Goal: Transaction & Acquisition: Purchase product/service

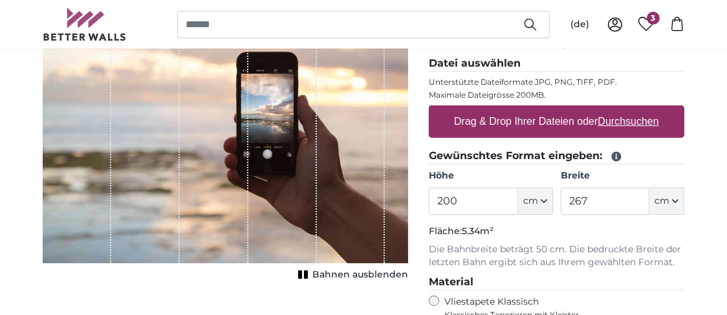
click at [472, 157] on legend "Gewünschtes Format eingeben:" at bounding box center [556, 156] width 255 height 16
click at [463, 205] on input "200" at bounding box center [473, 201] width 89 height 27
type input "2"
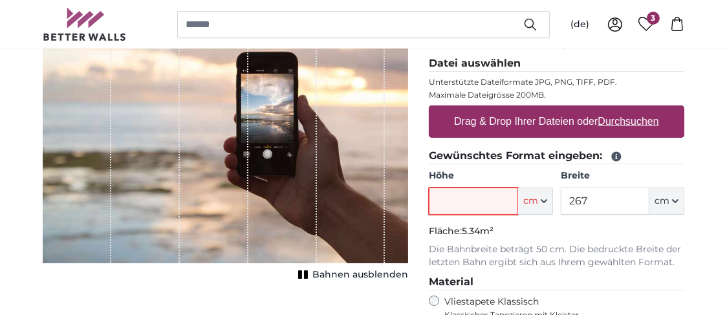
type input "215"
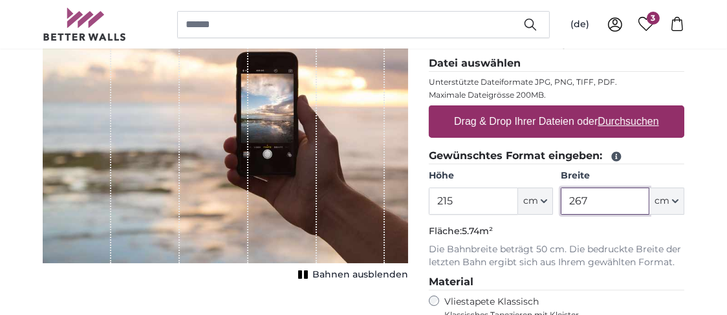
click at [598, 209] on input "267" at bounding box center [605, 201] width 89 height 27
type input "2"
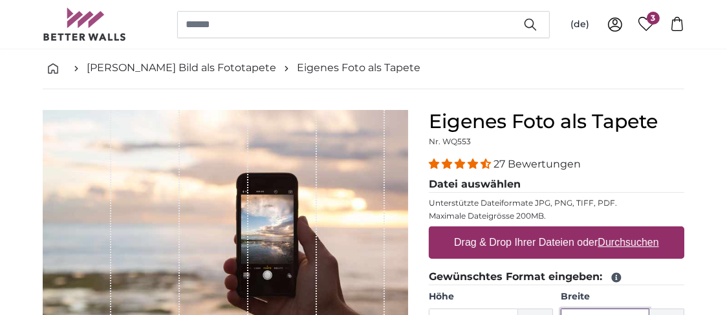
scroll to position [64, 0]
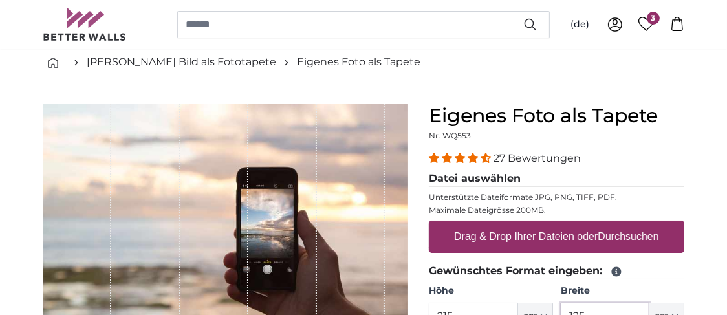
type input "125"
click at [611, 234] on u "Durchsuchen" at bounding box center [628, 236] width 61 height 11
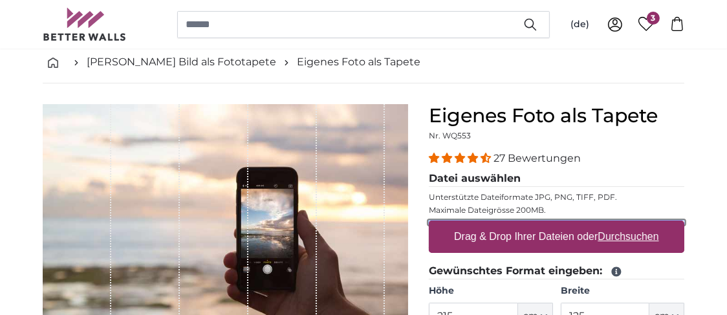
click at [611, 224] on input "Drag & Drop Ihrer Dateien oder Durchsuchen" at bounding box center [556, 223] width 255 height 4
type input "**********"
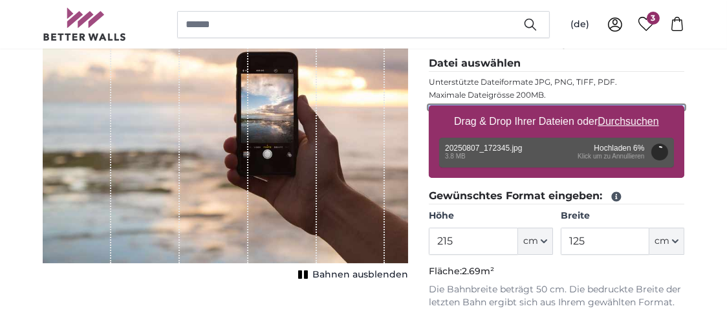
scroll to position [194, 0]
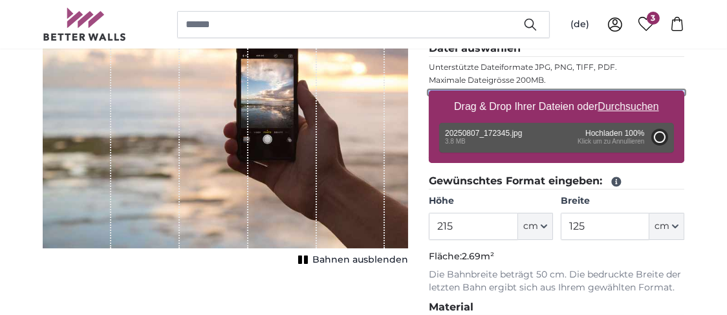
type input "200"
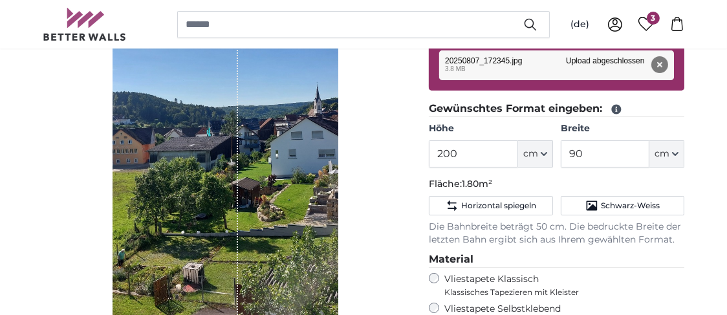
scroll to position [258, 0]
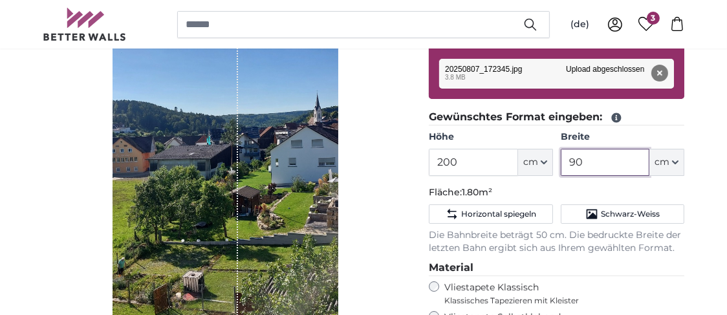
click at [590, 163] on input "90" at bounding box center [605, 162] width 89 height 27
type input "9"
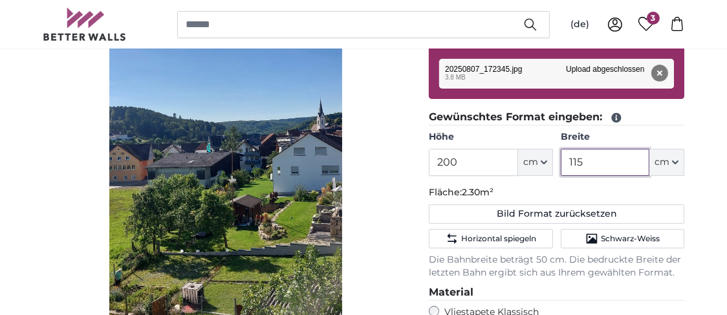
type input "115"
click at [608, 187] on p "Fläche: 2.30m²" at bounding box center [556, 192] width 255 height 13
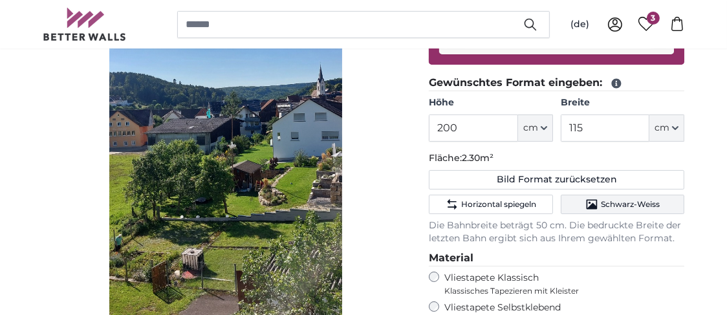
scroll to position [323, 0]
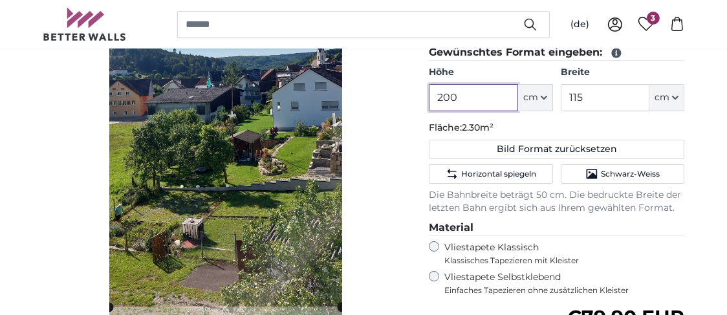
click at [471, 101] on input "200" at bounding box center [473, 97] width 89 height 27
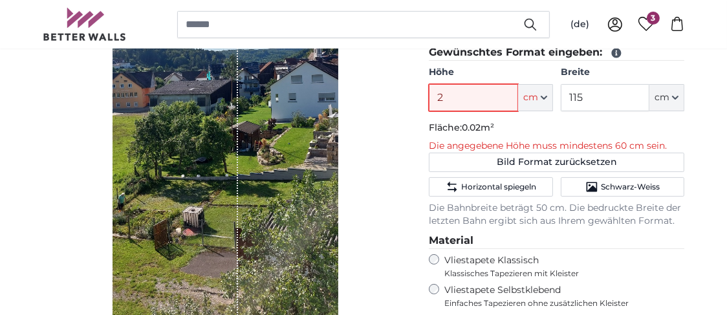
type input "215"
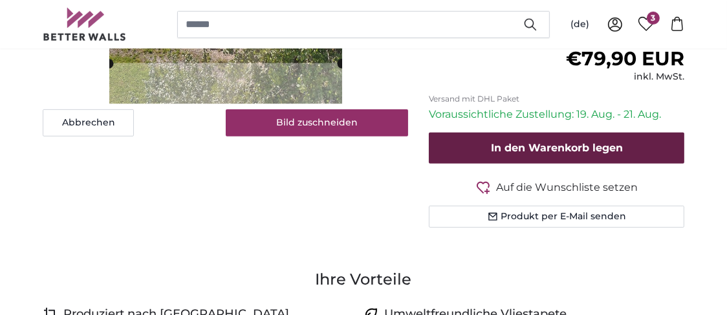
scroll to position [517, 0]
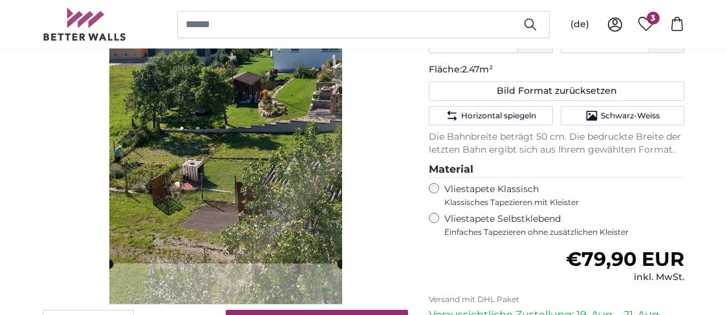
scroll to position [388, 0]
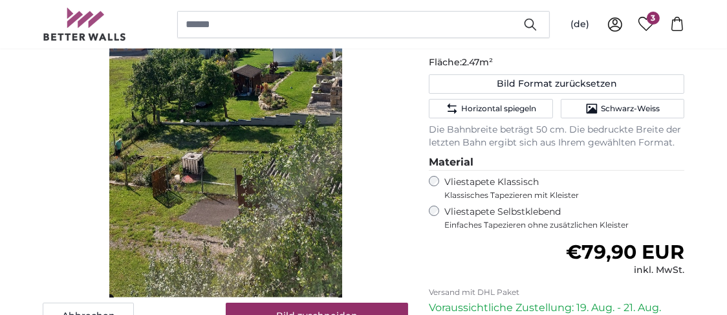
click at [236, 175] on cropper-handle at bounding box center [225, 80] width 233 height 435
click at [295, 193] on cropper-handle at bounding box center [225, 80] width 233 height 435
click at [292, 195] on cropper-handle at bounding box center [226, 79] width 233 height 435
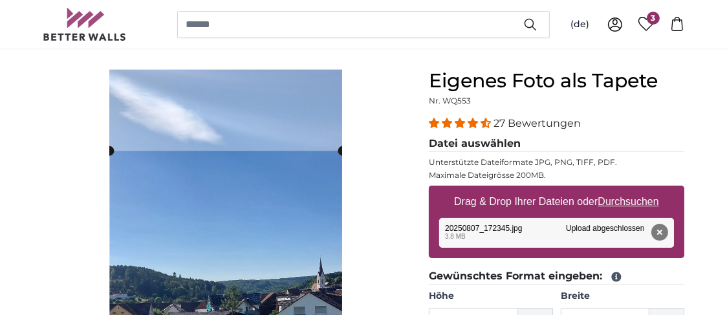
scroll to position [129, 0]
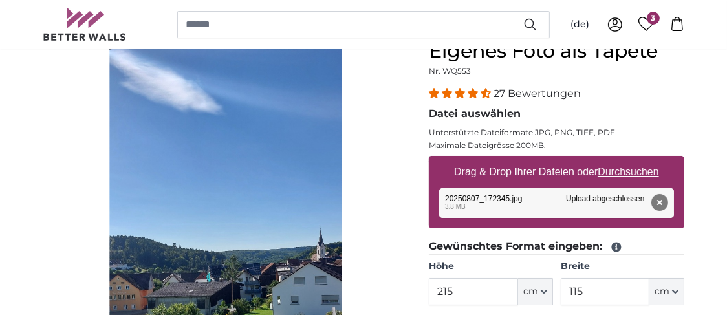
click at [246, 118] on cropper-handle at bounding box center [226, 262] width 233 height 435
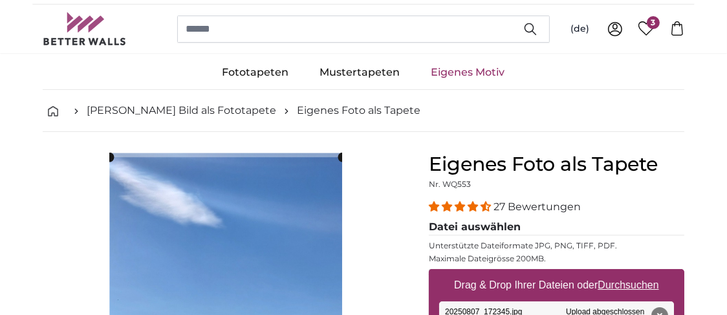
scroll to position [0, 0]
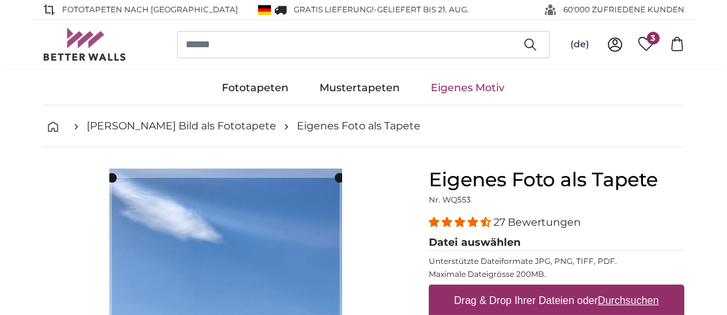
click at [196, 174] on cropper-handle at bounding box center [226, 178] width 228 height 10
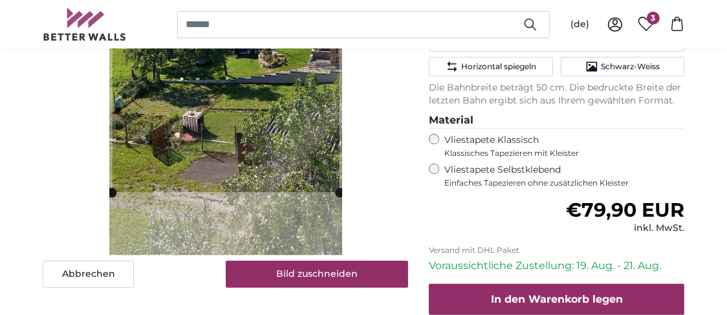
scroll to position [453, 0]
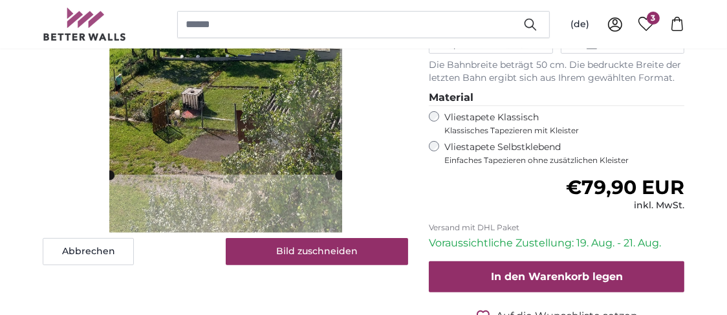
click at [111, 171] on cropper-handle at bounding box center [109, 175] width 10 height 10
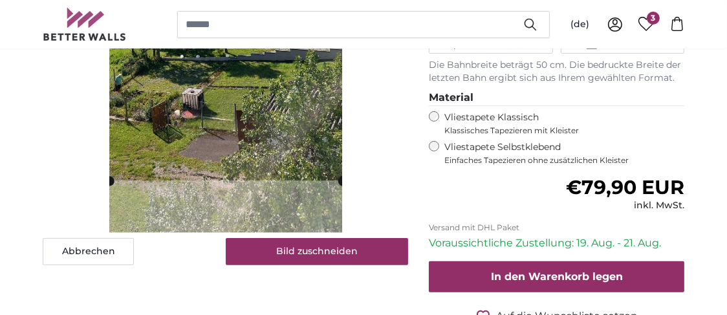
click at [340, 178] on cropper-handle at bounding box center [343, 181] width 10 height 10
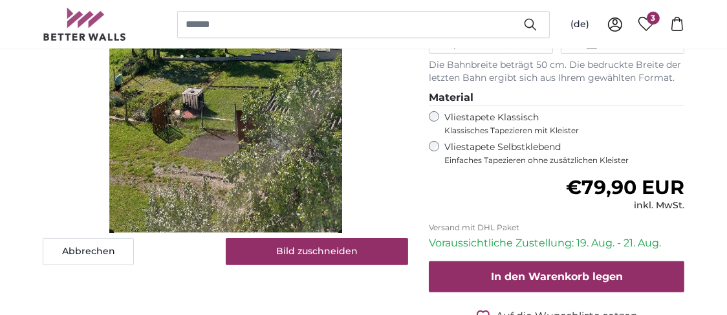
click at [213, 170] on cropper-handle at bounding box center [225, 16] width 233 height 436
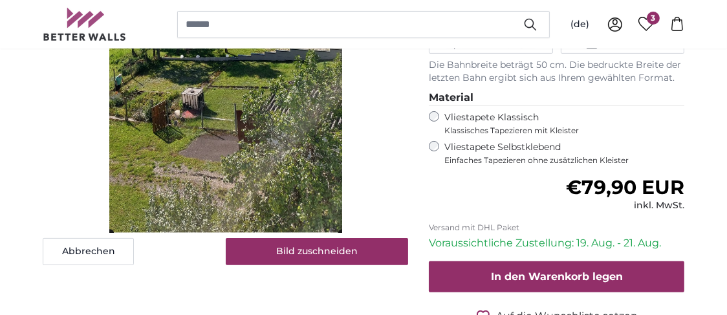
click at [237, 195] on cropper-handle at bounding box center [225, 16] width 233 height 436
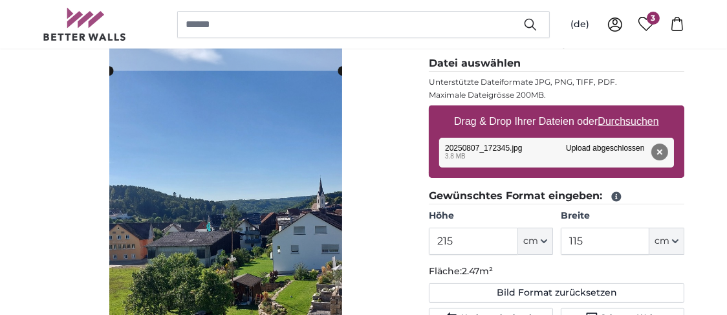
scroll to position [0, 0]
